Goal: Register for event/course

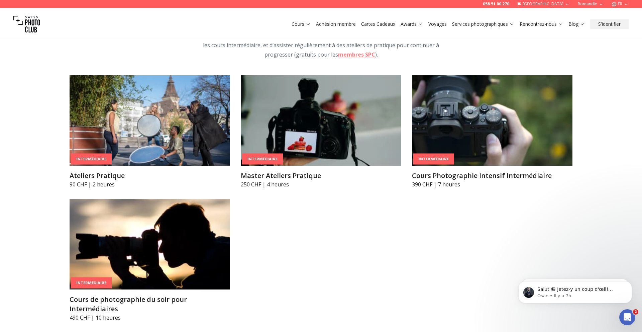
scroll to position [1129, 0]
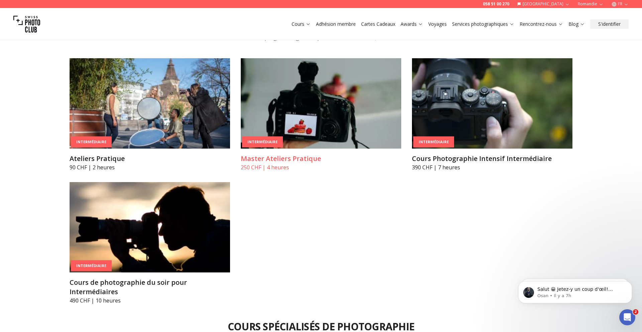
click at [323, 100] on img at bounding box center [321, 103] width 160 height 90
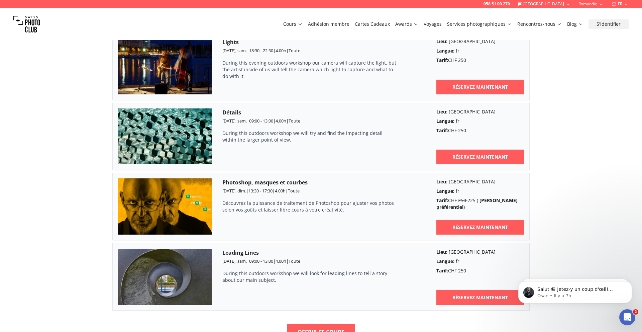
scroll to position [445, 0]
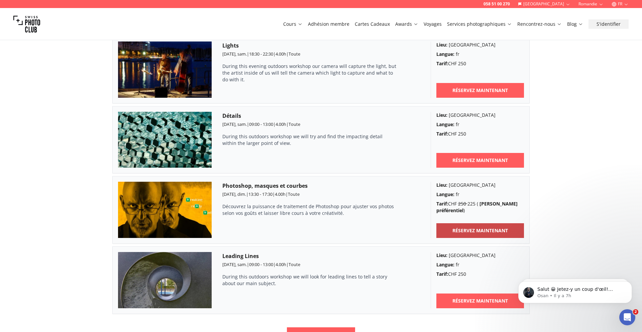
click at [450, 225] on link "RÉSERVEZ MAINTENANT" at bounding box center [480, 230] width 88 height 15
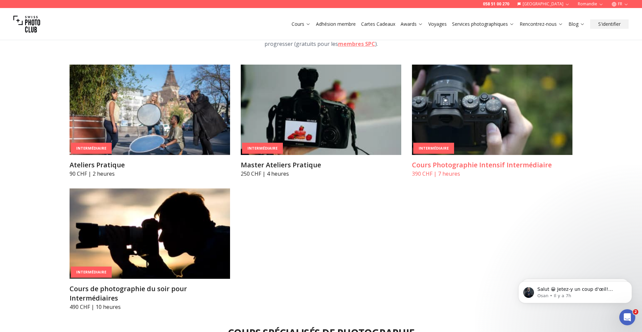
scroll to position [1125, 0]
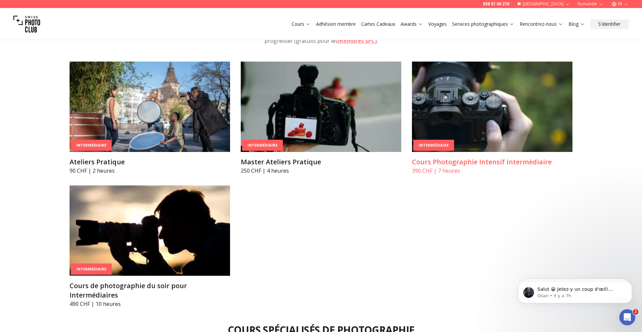
click at [468, 102] on img at bounding box center [492, 107] width 160 height 90
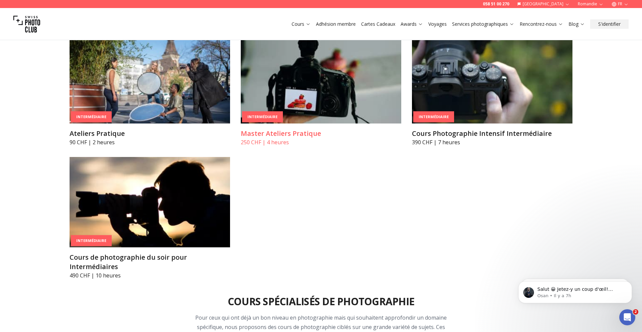
scroll to position [1154, 0]
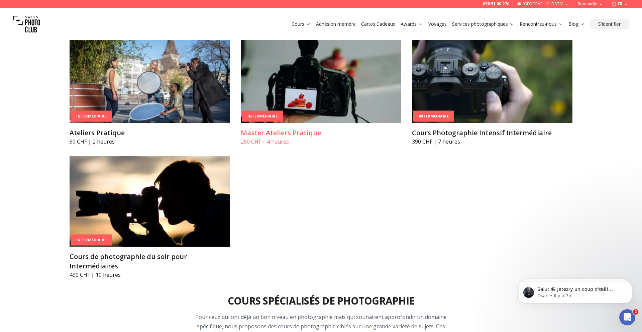
click at [259, 88] on img at bounding box center [321, 77] width 160 height 90
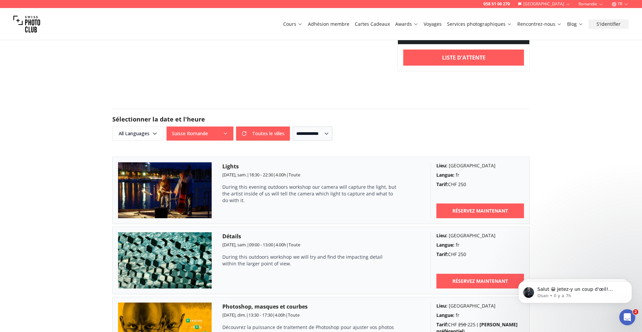
scroll to position [400, 0]
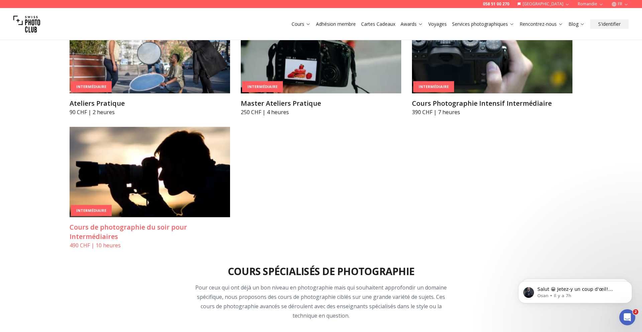
scroll to position [1184, 0]
click at [122, 171] on img at bounding box center [150, 171] width 160 height 90
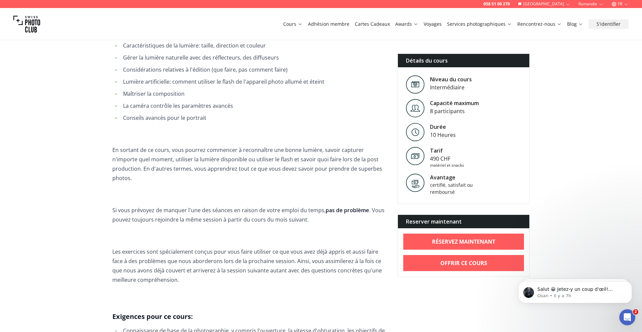
scroll to position [485, 0]
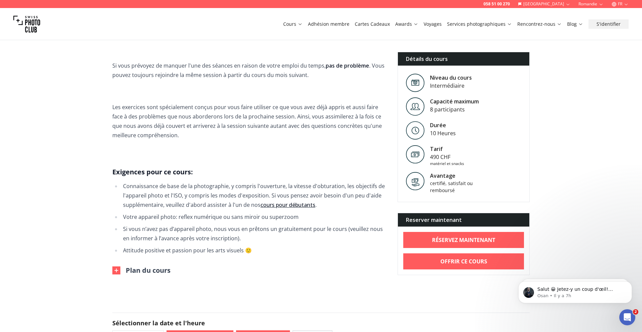
click at [145, 265] on button "Plan du cours" at bounding box center [141, 269] width 58 height 9
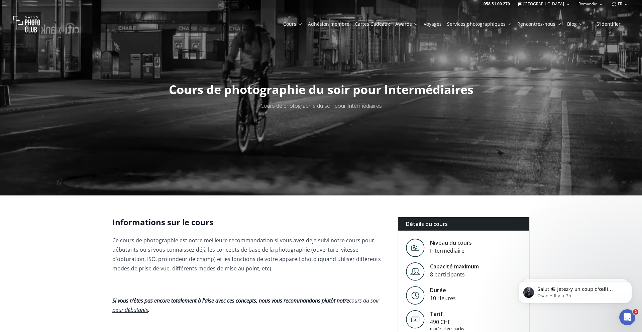
scroll to position [3, 0]
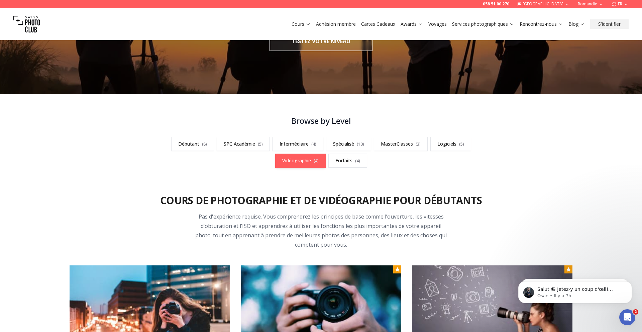
scroll to position [122, 0]
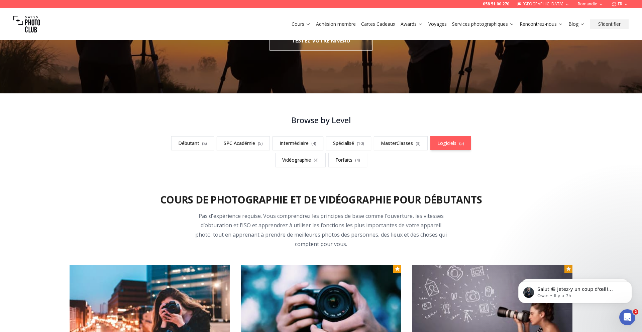
click at [447, 143] on link "Logiciels ( 5 )" at bounding box center [450, 143] width 41 height 14
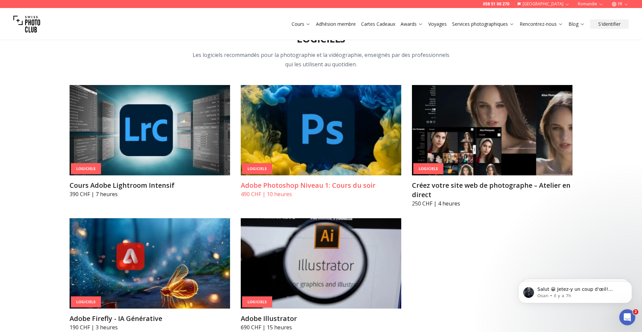
scroll to position [2216, 0]
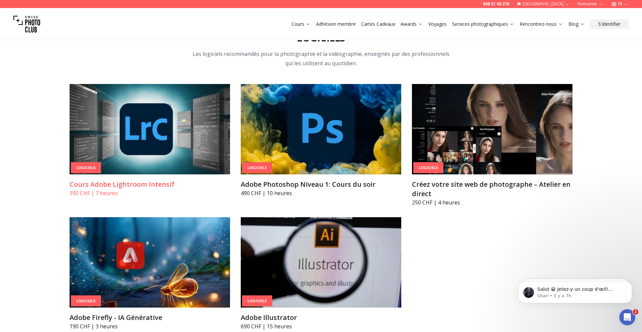
click at [168, 89] on img at bounding box center [150, 129] width 160 height 90
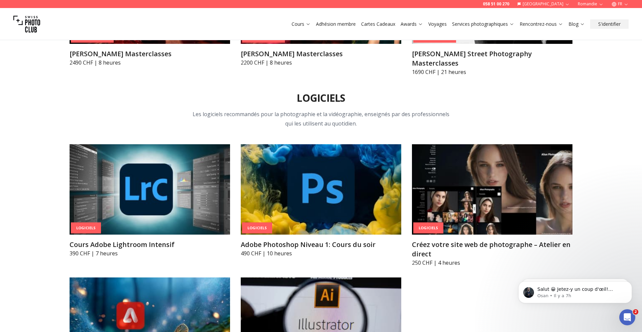
scroll to position [2162, 0]
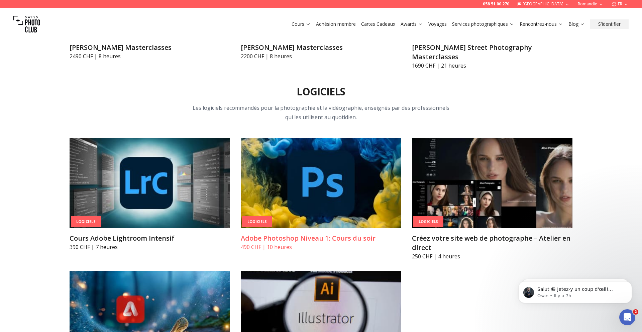
click at [324, 144] on img at bounding box center [321, 183] width 160 height 90
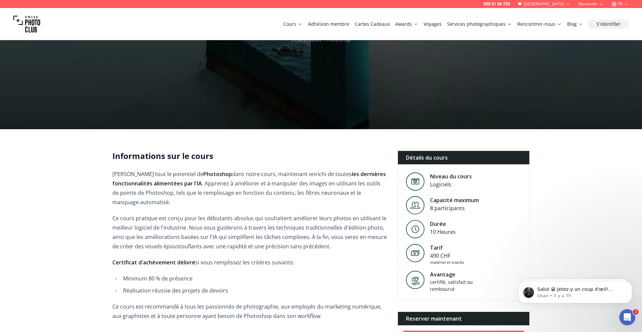
scroll to position [68, 0]
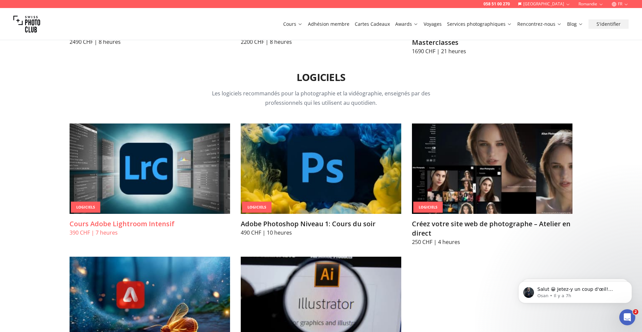
scroll to position [2182, 0]
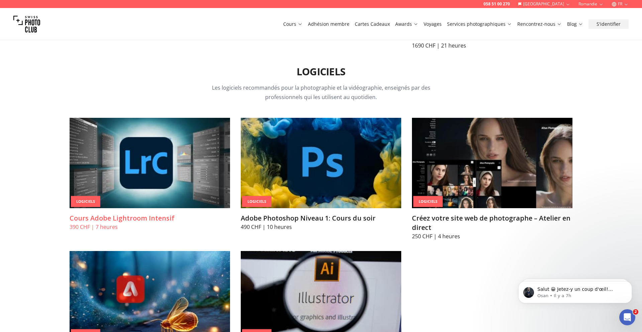
click at [161, 135] on img at bounding box center [150, 163] width 160 height 90
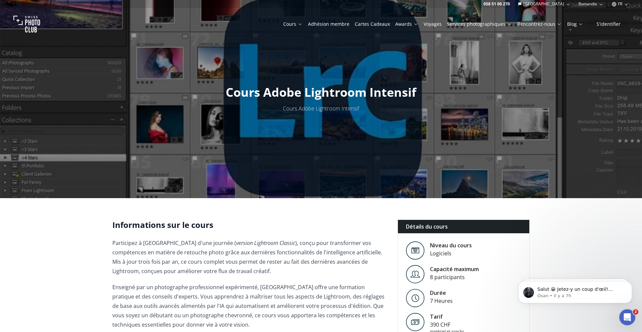
scroll to position [1, 0]
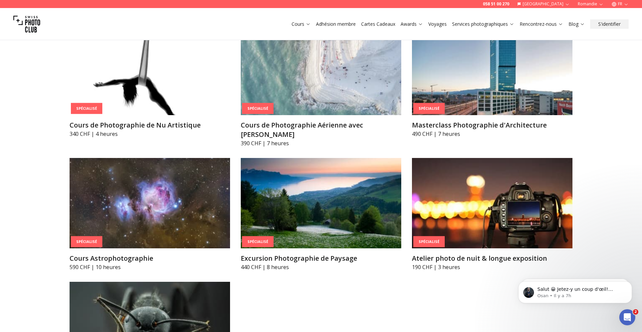
scroll to position [1628, 0]
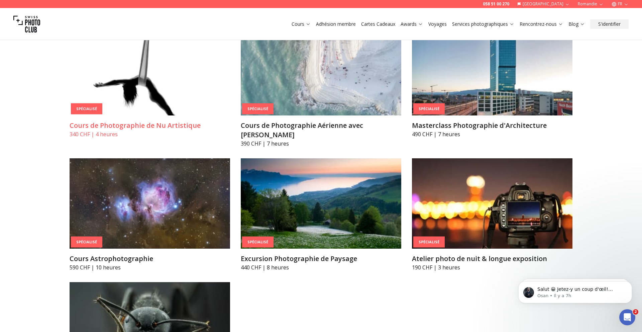
click at [144, 70] on img at bounding box center [150, 70] width 160 height 90
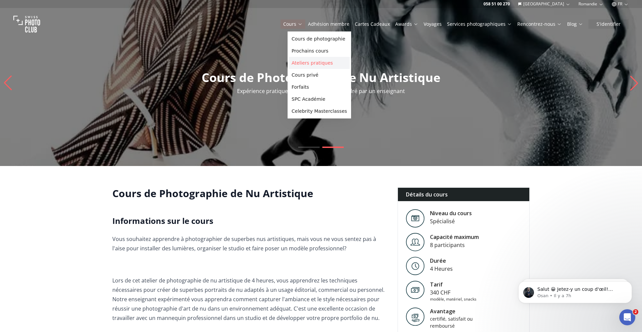
click at [304, 63] on link "Ateliers pratiques" at bounding box center [319, 63] width 61 height 12
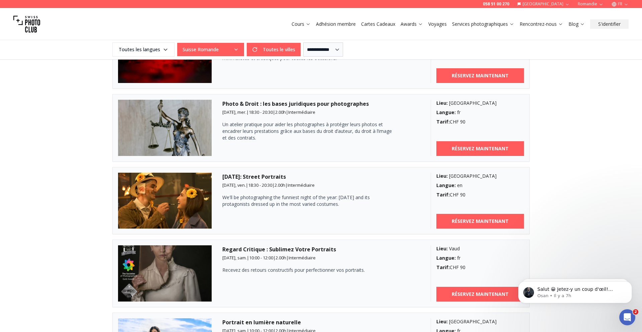
scroll to position [753, 0]
